Goal: Find specific page/section

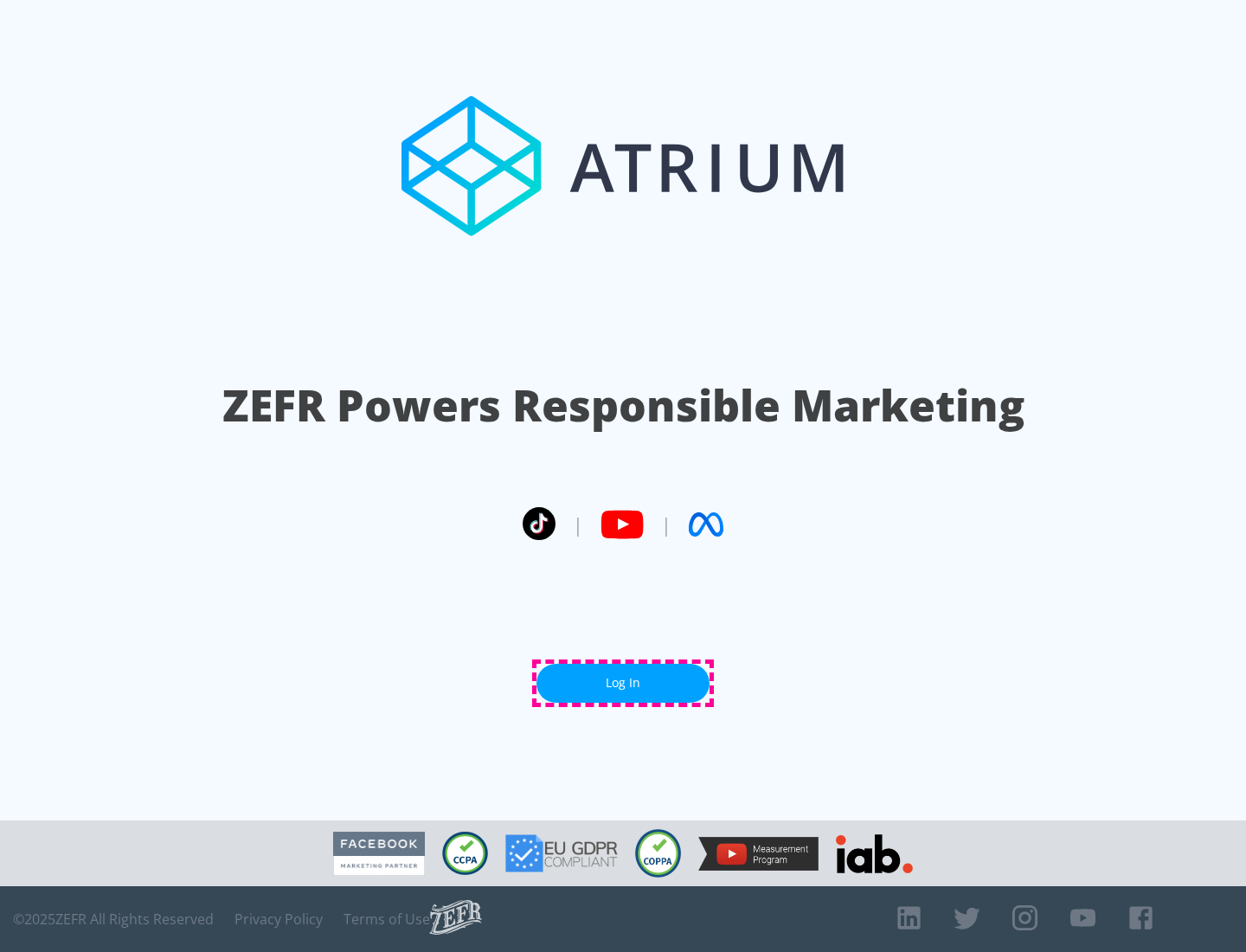
click at [623, 682] on link "Log In" at bounding box center [623, 683] width 173 height 39
